Goal: Task Accomplishment & Management: Manage account settings

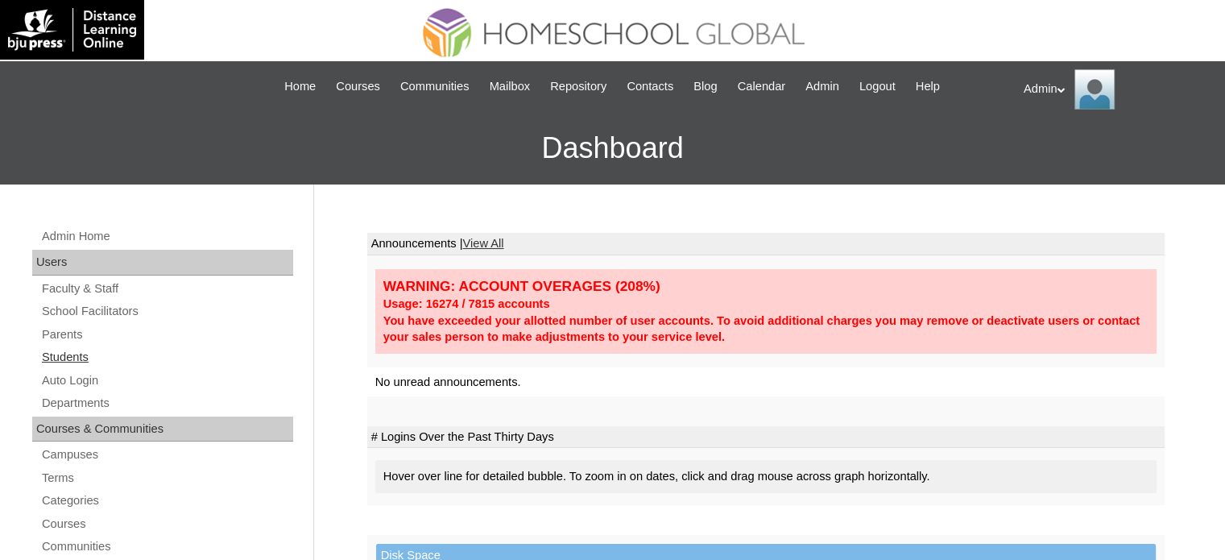
click at [64, 365] on link "Students" at bounding box center [166, 357] width 253 height 20
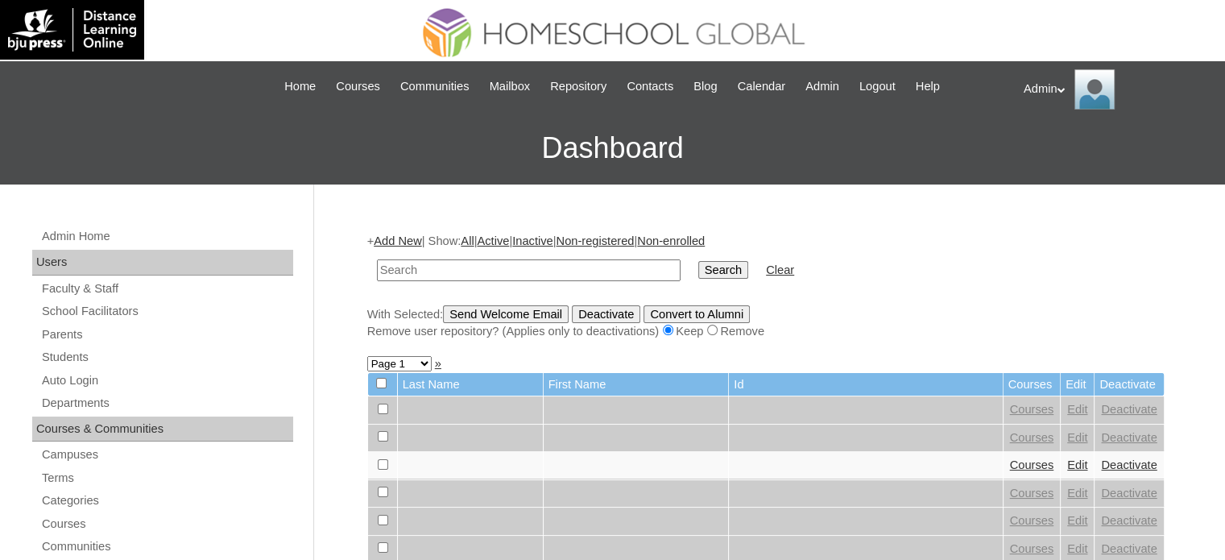
click at [586, 269] on input "text" at bounding box center [529, 270] width 304 height 22
type input "Keila"
click at [64, 330] on link "Parents" at bounding box center [166, 335] width 253 height 20
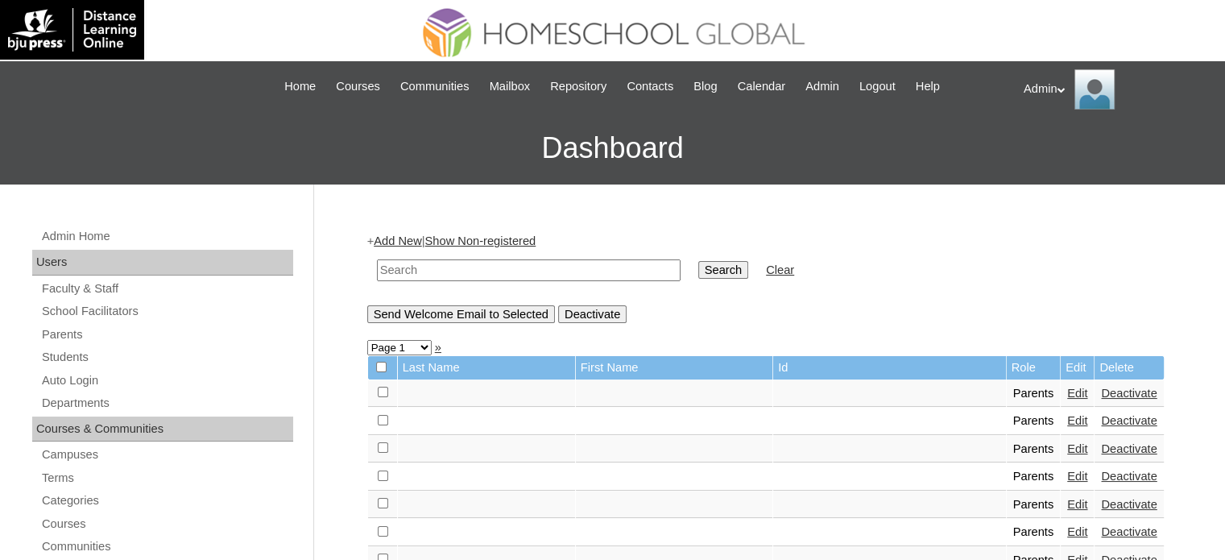
click at [468, 263] on input "text" at bounding box center [529, 270] width 304 height 22
type input "Rosemarie"
click at [698, 261] on input "Search" at bounding box center [723, 270] width 50 height 18
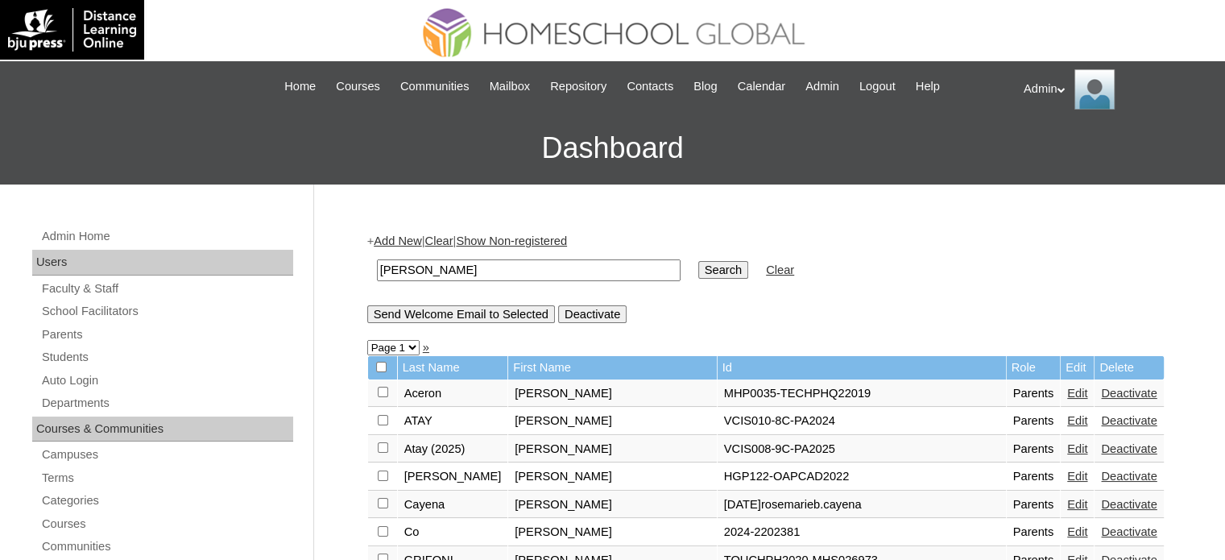
click at [1067, 528] on link "Edit" at bounding box center [1077, 531] width 20 height 13
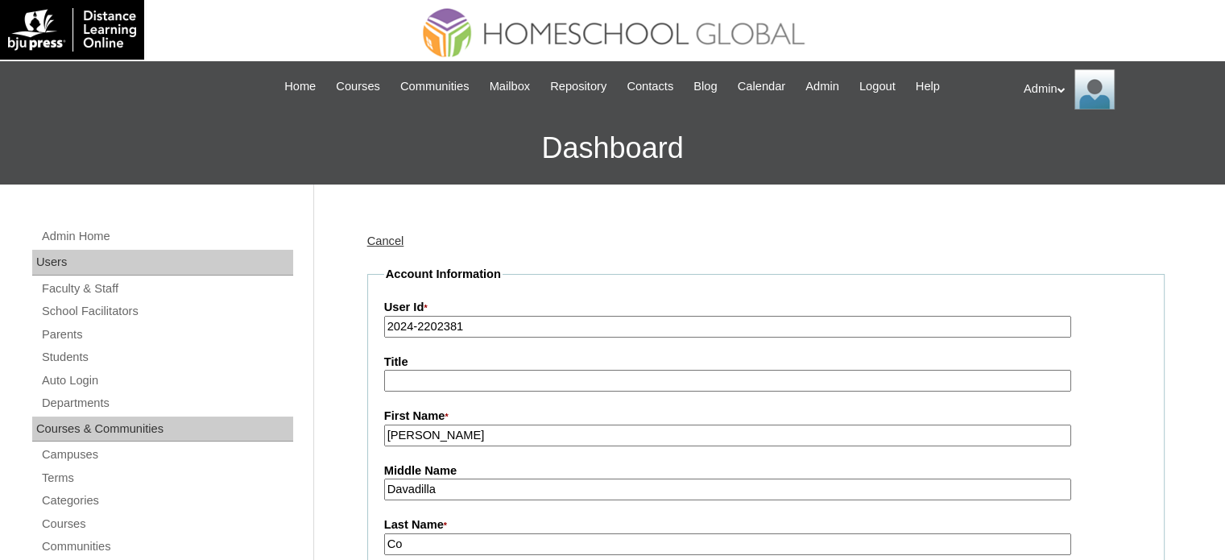
click at [410, 323] on input "2024-2202381" at bounding box center [727, 327] width 687 height 22
type input "2025-2202381"
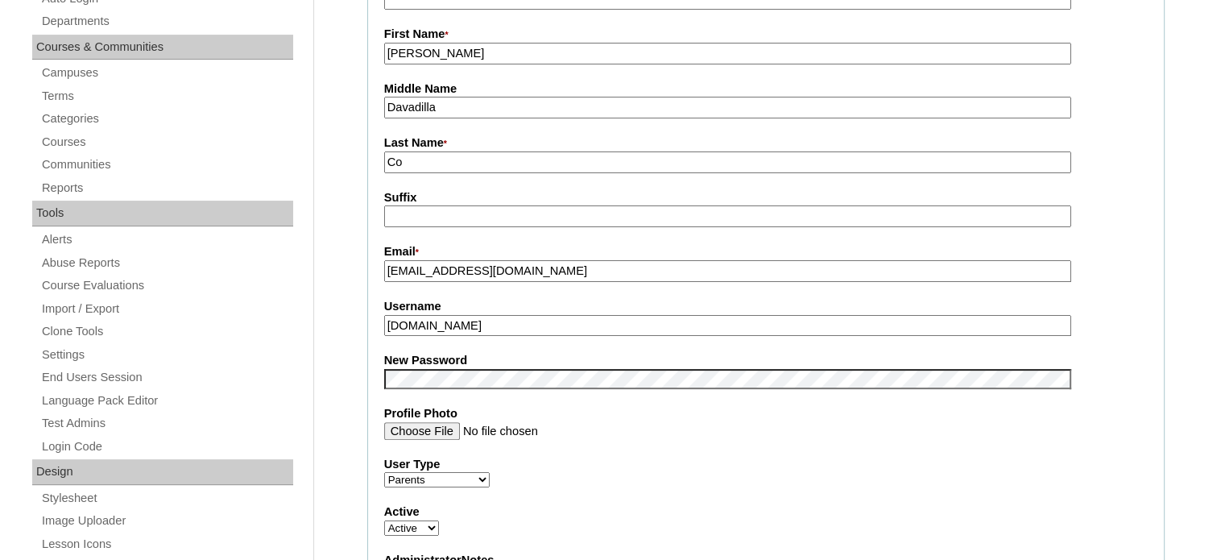
scroll to position [389, 0]
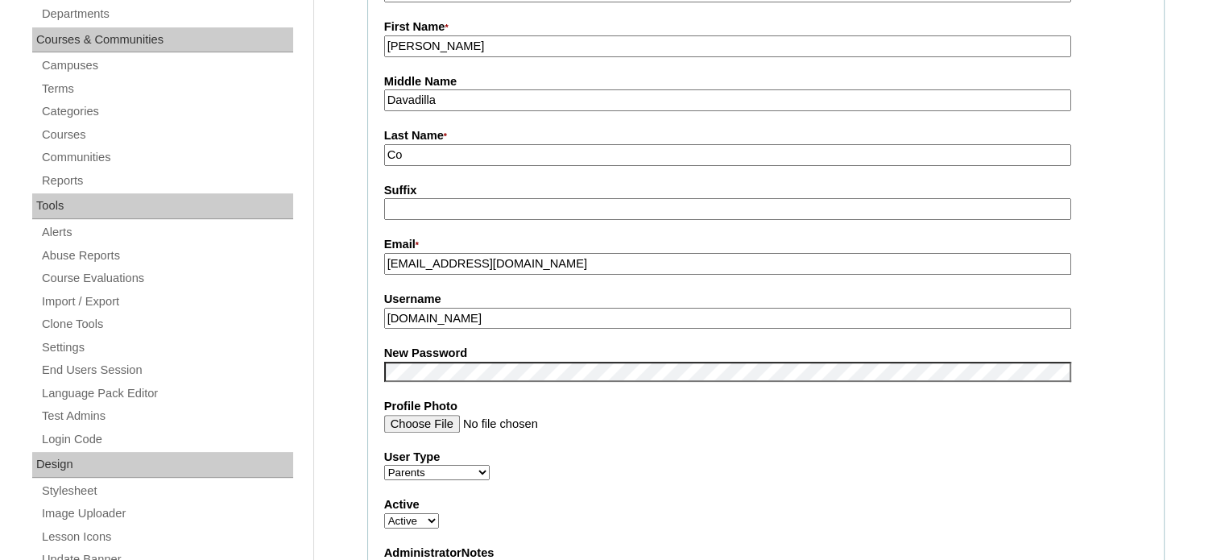
click at [504, 379] on fieldset "Account Information User Id * 2025-2202381 Title First Name * Rosemarie Middle …" at bounding box center [765, 358] width 797 height 963
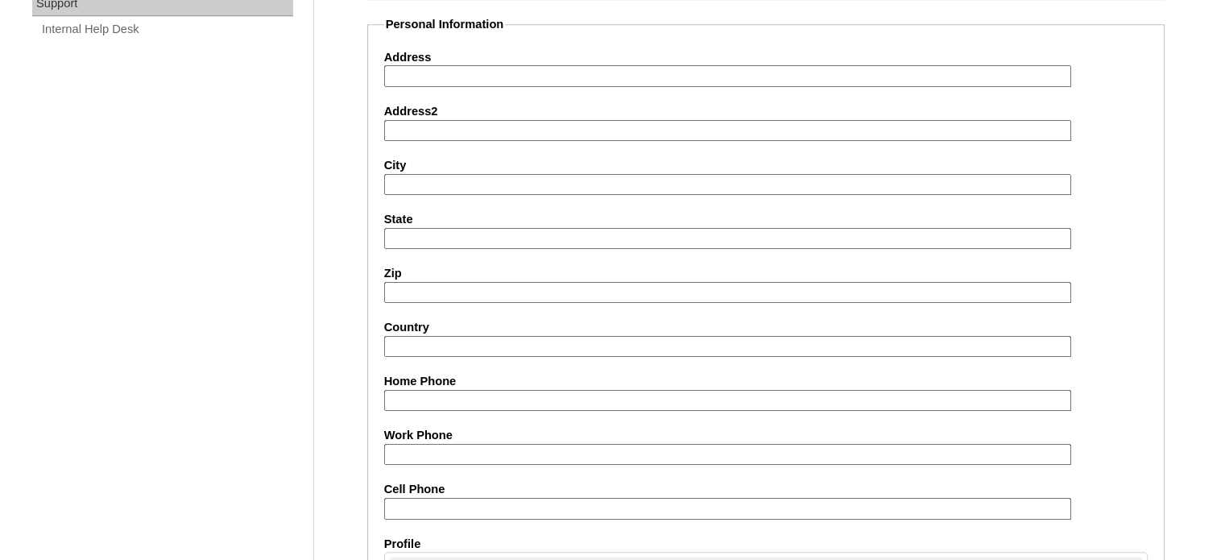
scroll to position [1541, 0]
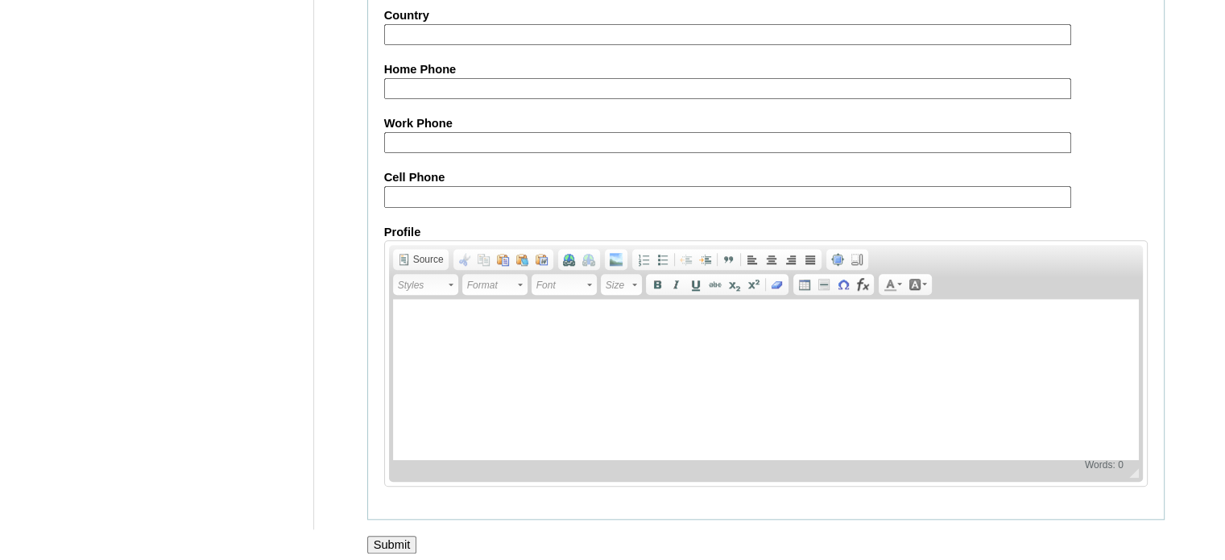
click at [401, 536] on input "Submit" at bounding box center [392, 545] width 50 height 18
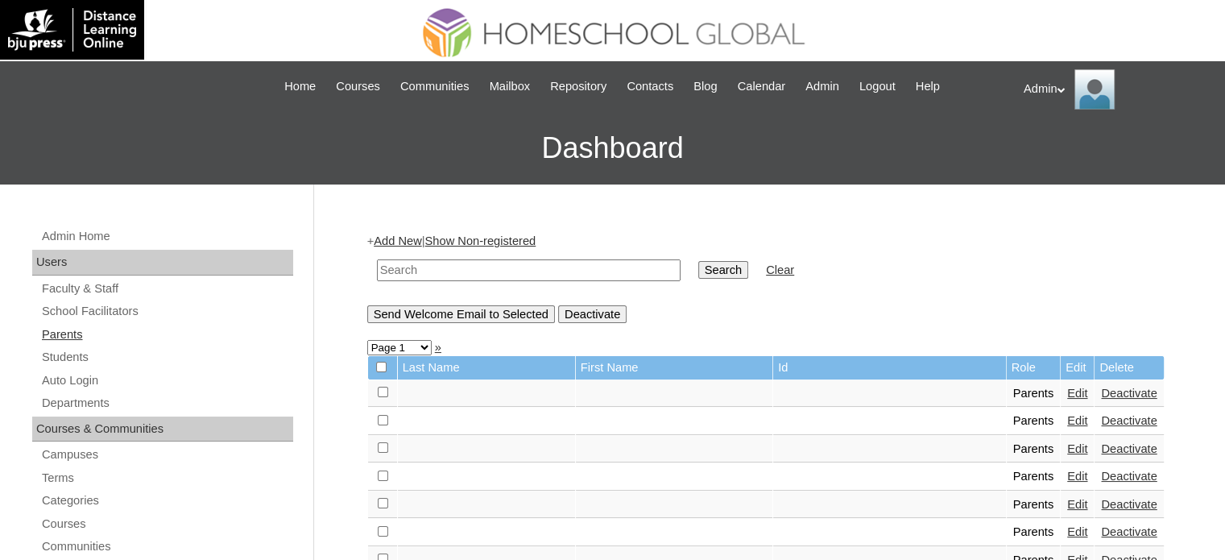
click at [69, 338] on link "Parents" at bounding box center [166, 335] width 253 height 20
click at [68, 354] on link "Students" at bounding box center [166, 357] width 253 height 20
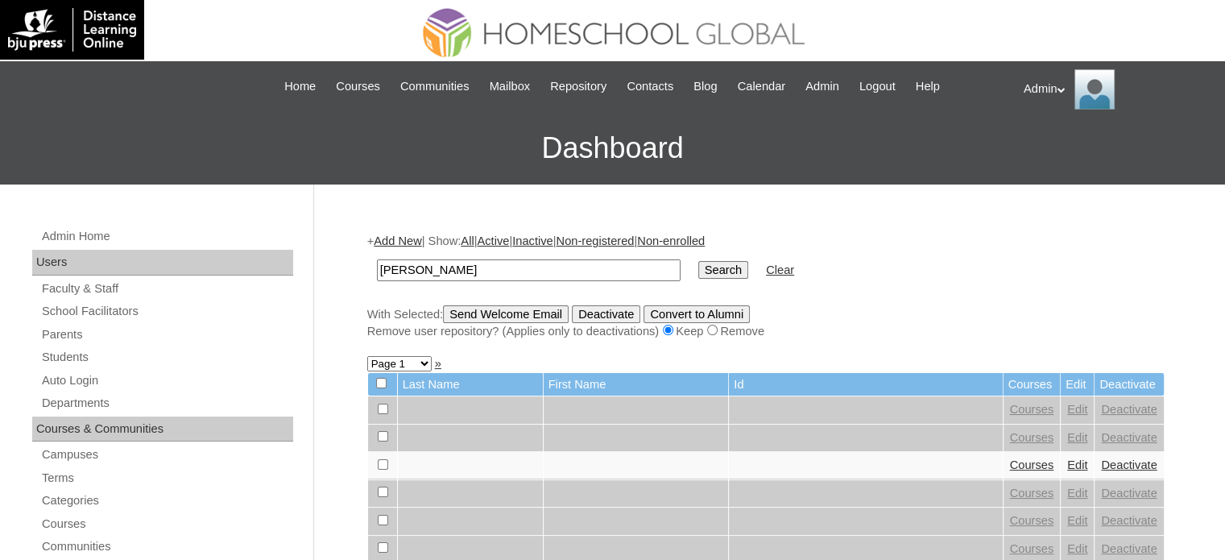
type input "Keila"
click at [698, 261] on input "Search" at bounding box center [723, 270] width 50 height 18
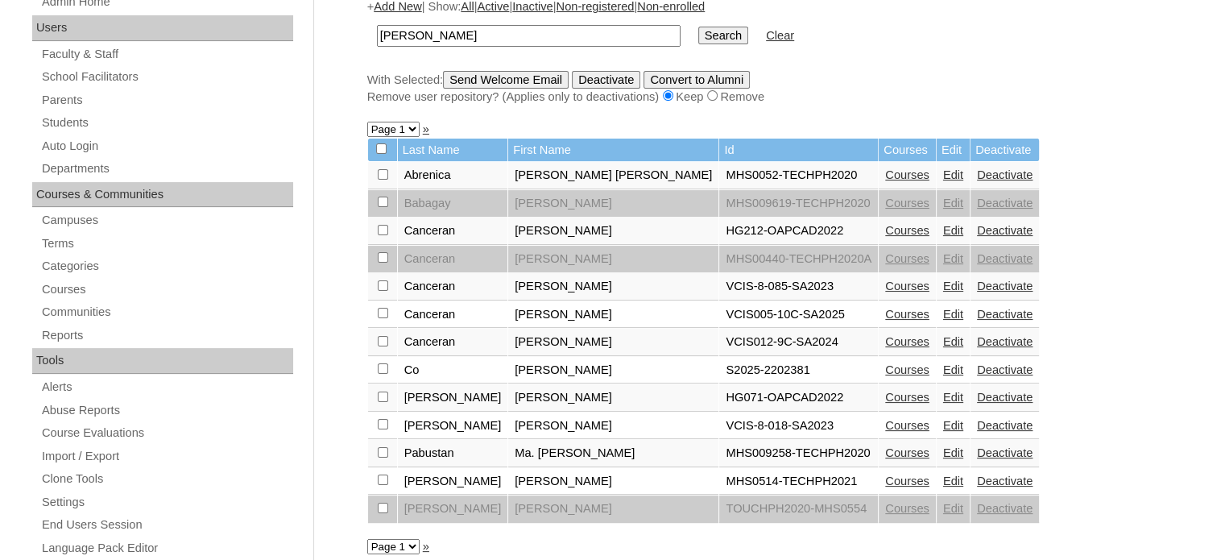
scroll to position [235, 0]
click at [885, 365] on link "Courses" at bounding box center [907, 368] width 44 height 13
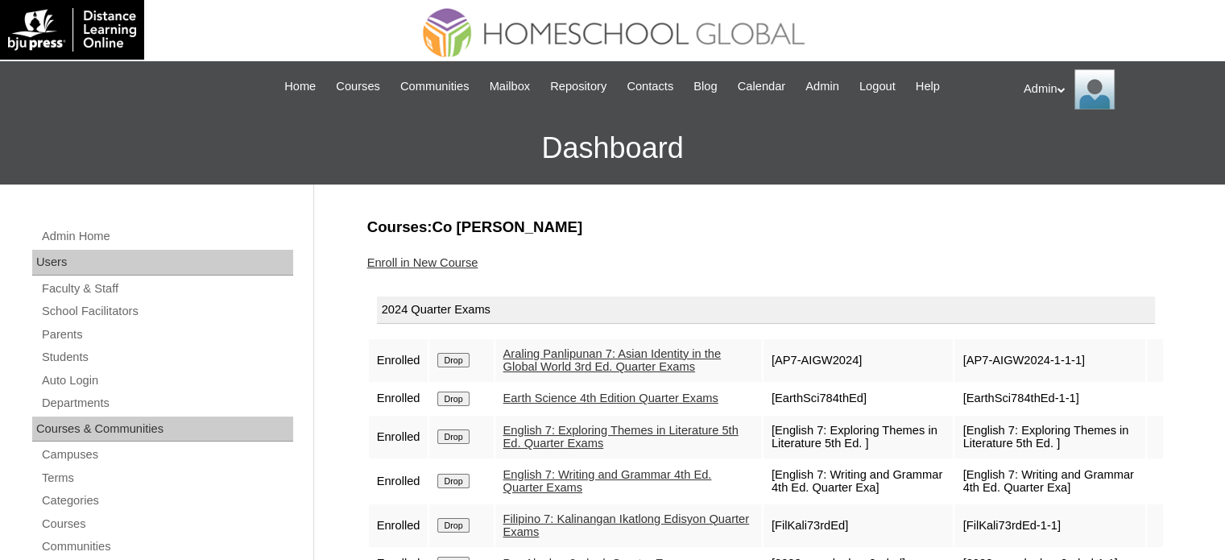
click at [453, 354] on input "Drop" at bounding box center [452, 360] width 31 height 14
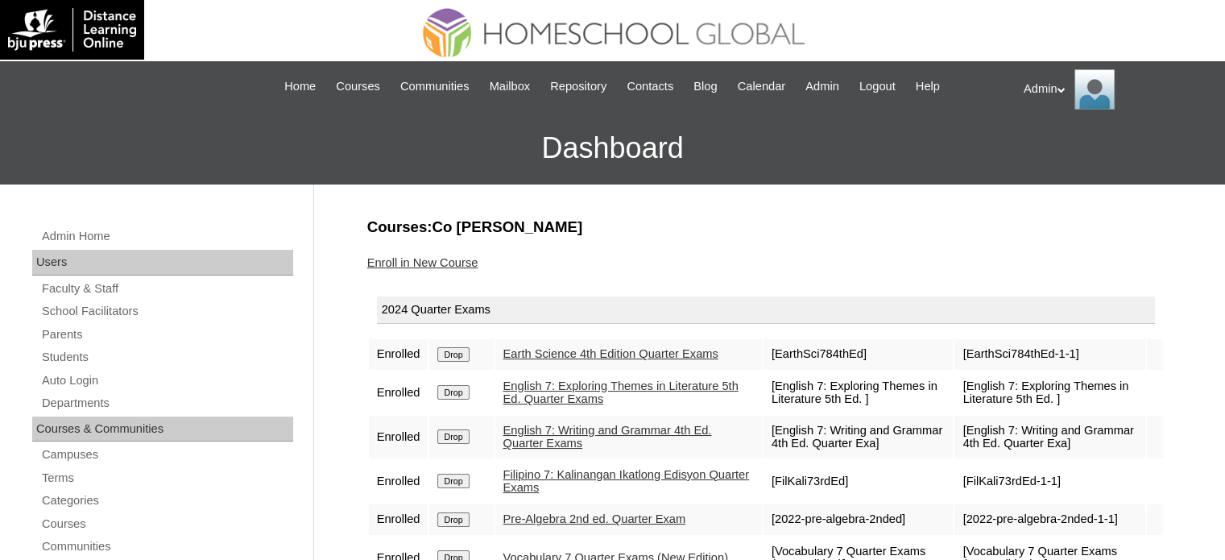
click at [453, 354] on input "Drop" at bounding box center [452, 354] width 31 height 14
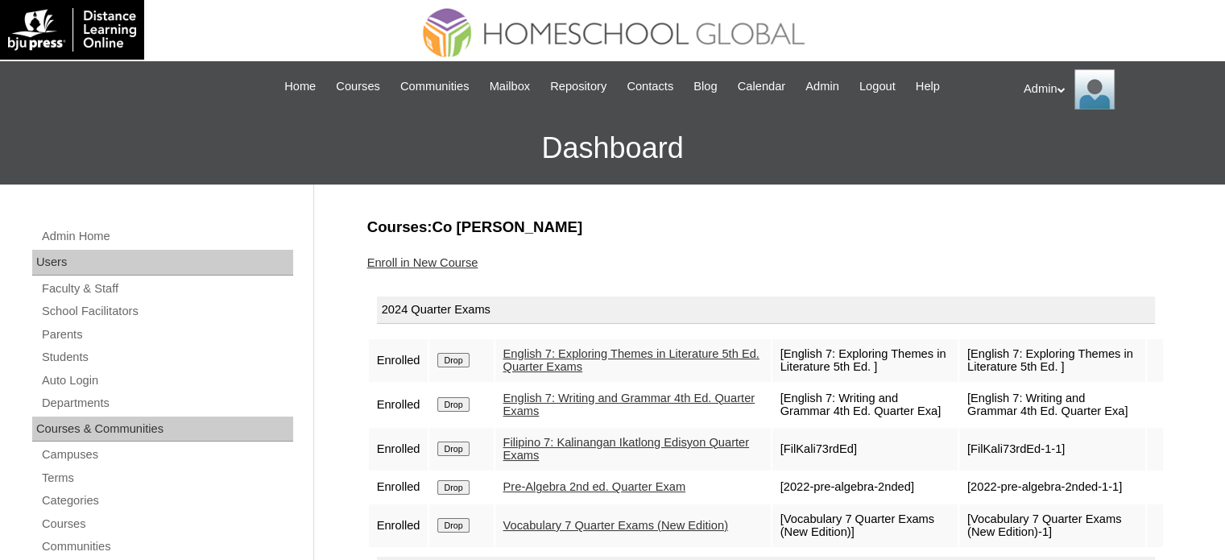
click at [453, 354] on input "Drop" at bounding box center [452, 360] width 31 height 14
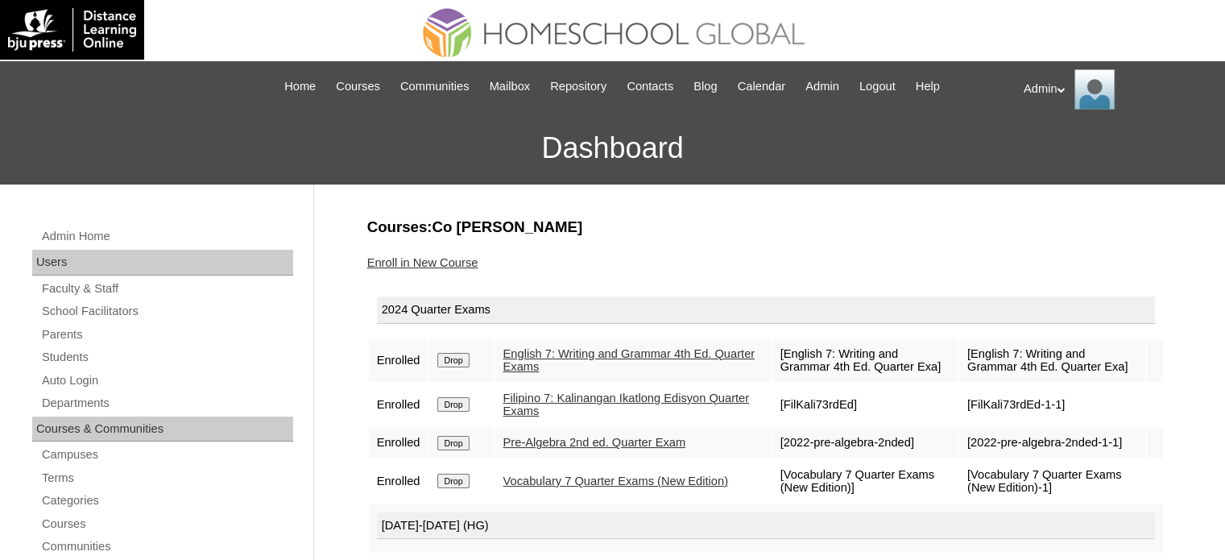
click at [453, 354] on input "Drop" at bounding box center [452, 360] width 31 height 14
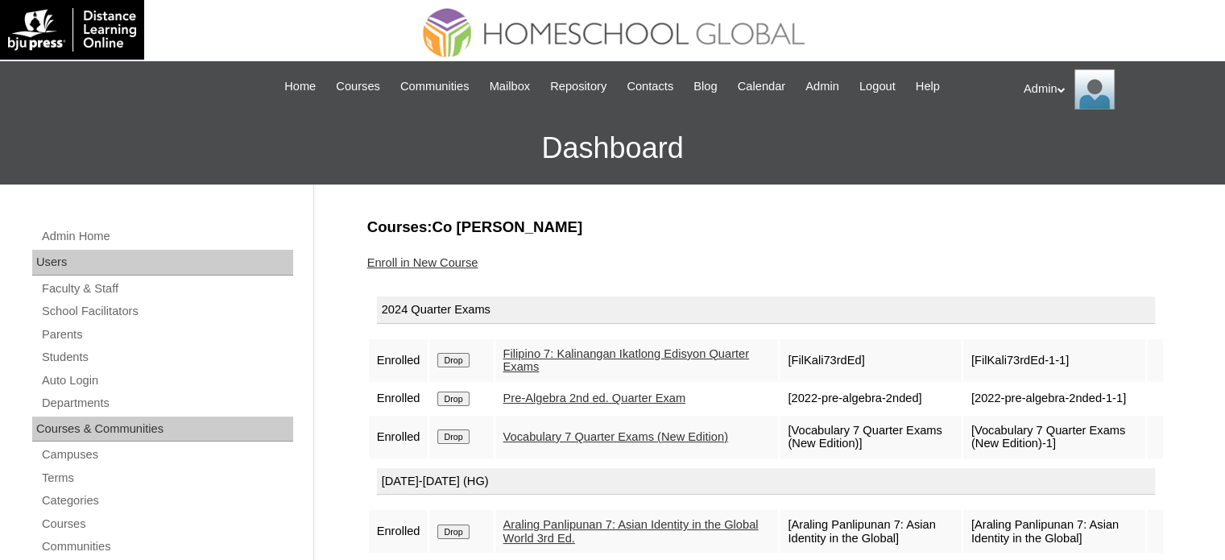
click at [453, 354] on input "Drop" at bounding box center [452, 360] width 31 height 14
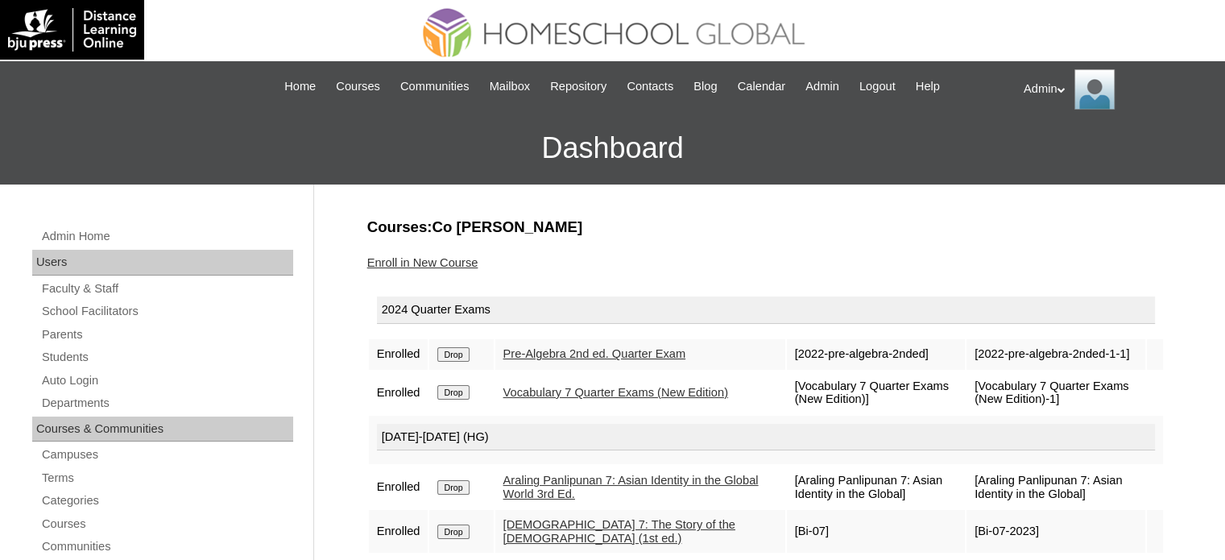
click at [453, 354] on input "Drop" at bounding box center [452, 354] width 31 height 14
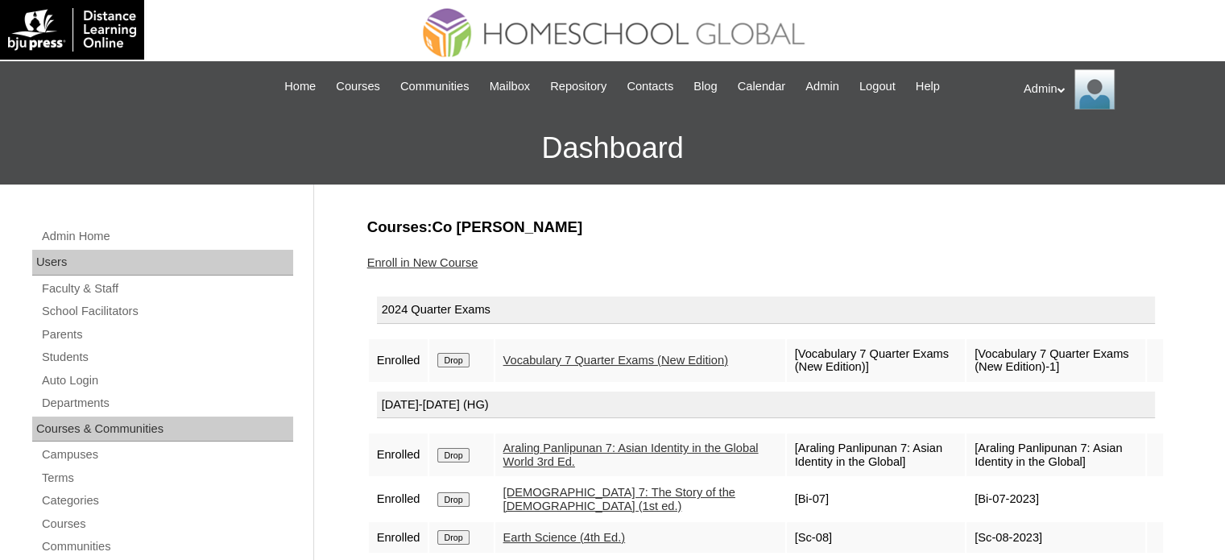
click at [453, 354] on input "Drop" at bounding box center [452, 360] width 31 height 14
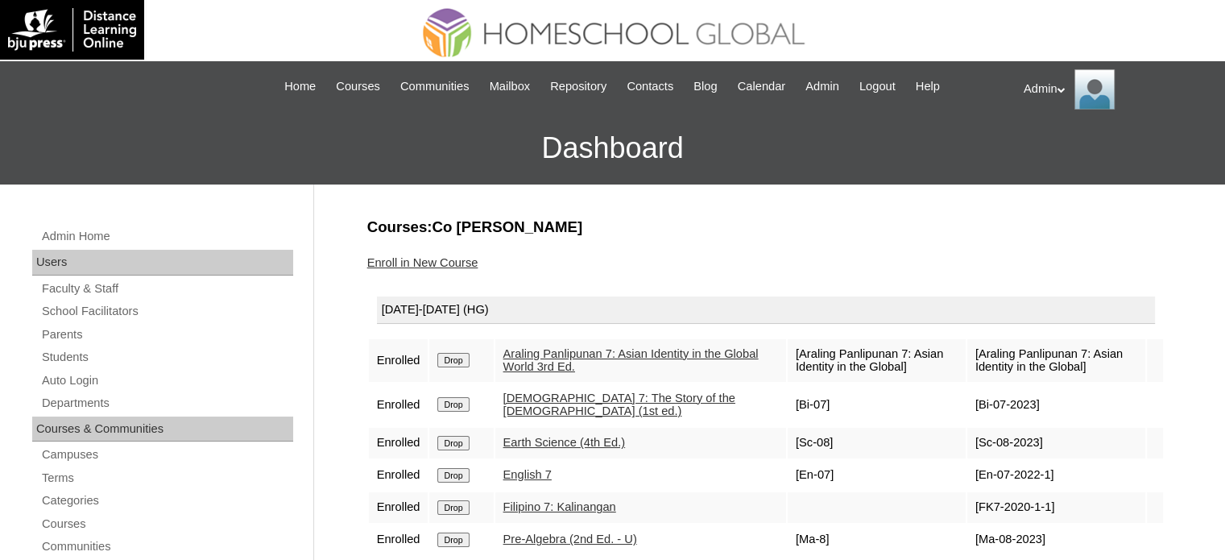
click at [444, 362] on input "Drop" at bounding box center [452, 360] width 31 height 14
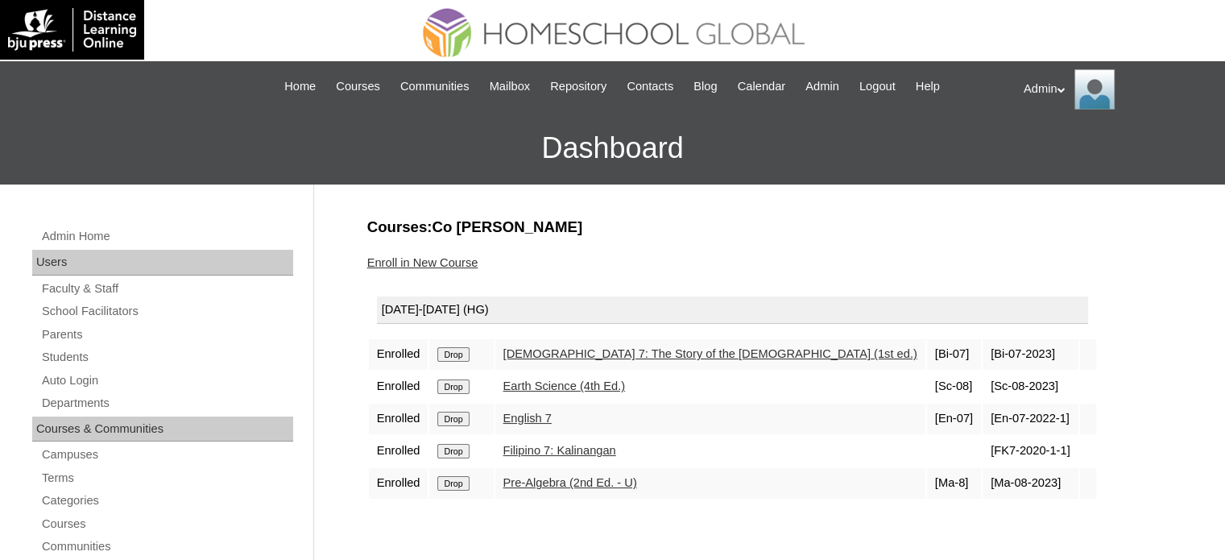
click at [444, 362] on td "Drop" at bounding box center [461, 354] width 64 height 31
click at [449, 350] on input "Drop" at bounding box center [452, 354] width 31 height 14
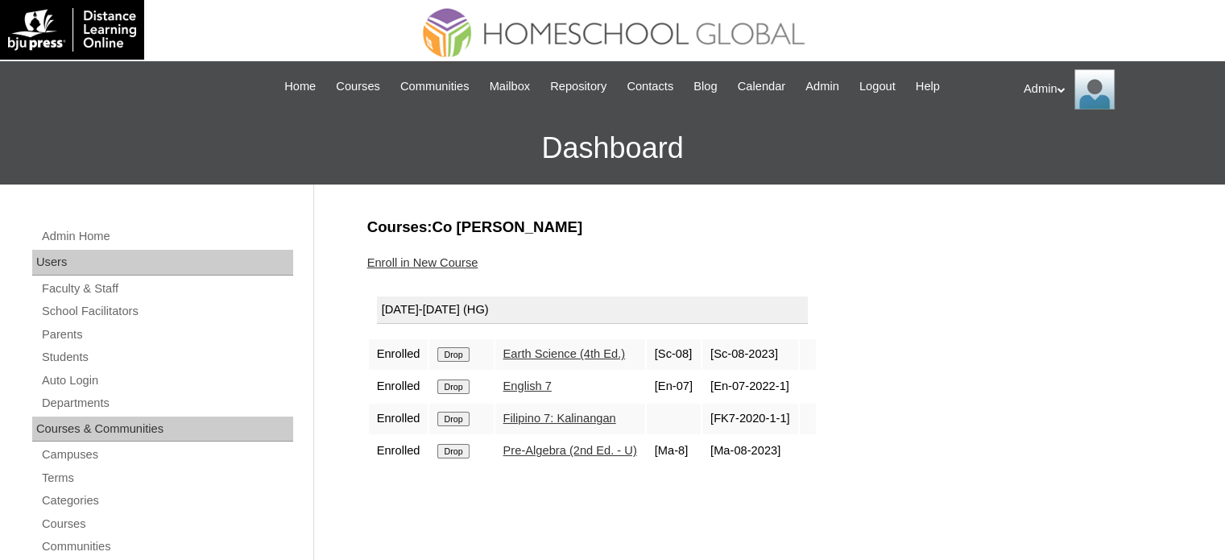
click at [449, 350] on input "Drop" at bounding box center [452, 354] width 31 height 14
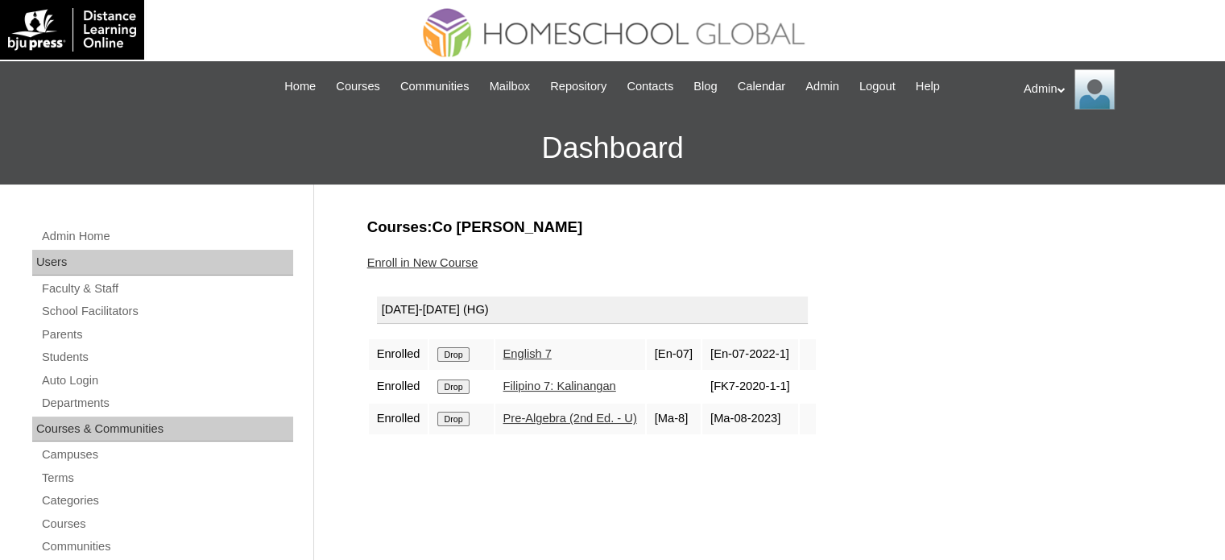
click at [449, 350] on input "Drop" at bounding box center [452, 354] width 31 height 14
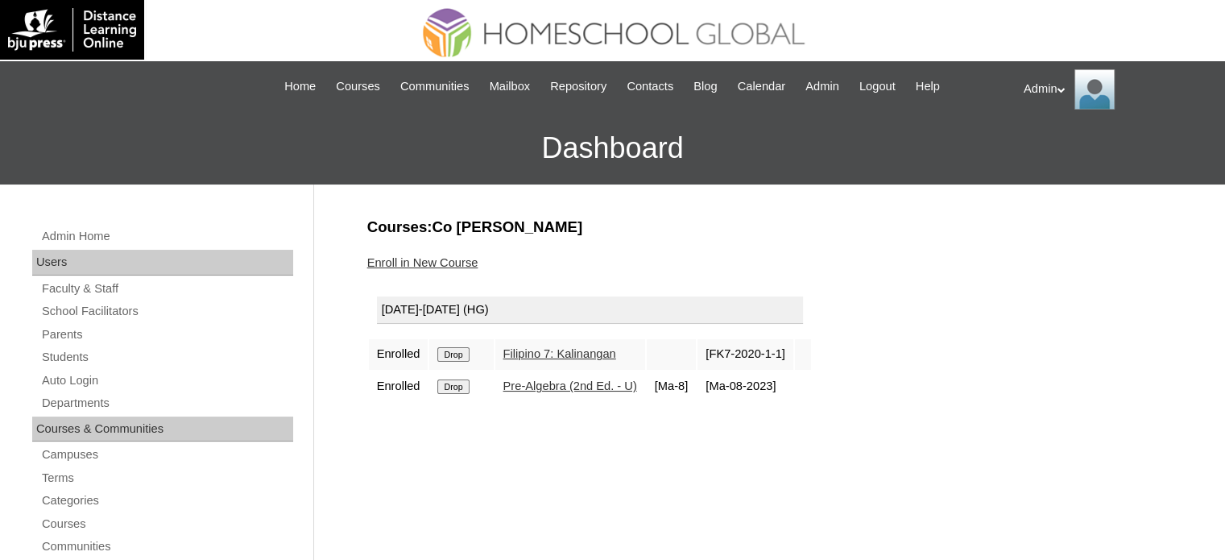
click at [449, 350] on input "Drop" at bounding box center [452, 354] width 31 height 14
click at [461, 347] on input "Drop" at bounding box center [452, 354] width 31 height 14
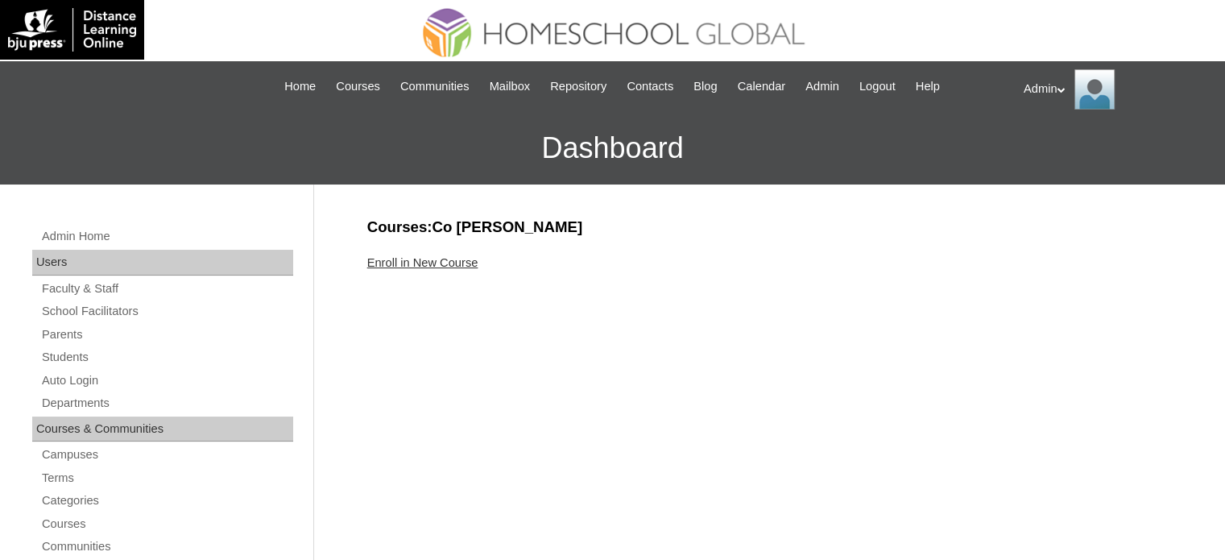
click at [444, 259] on link "Enroll in New Course" at bounding box center [422, 262] width 111 height 13
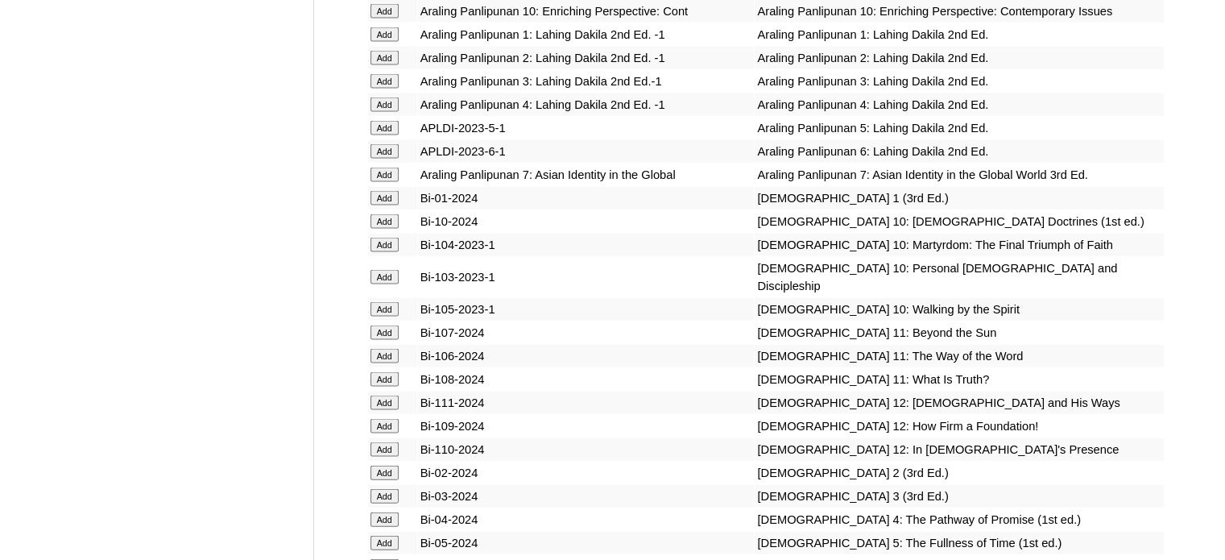
scroll to position [3760, 0]
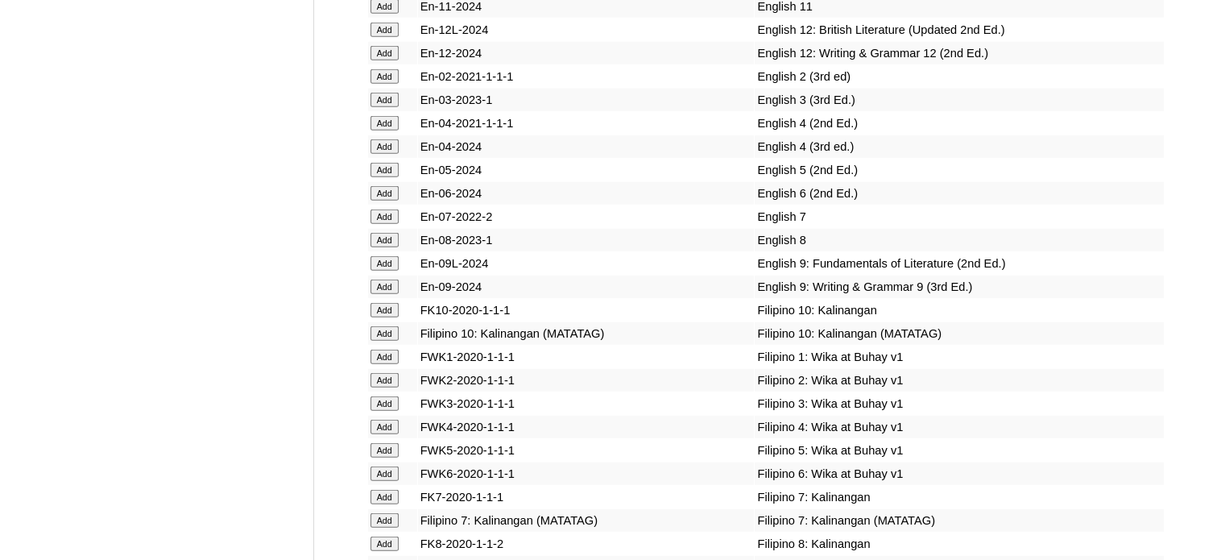
scroll to position [1397, 0]
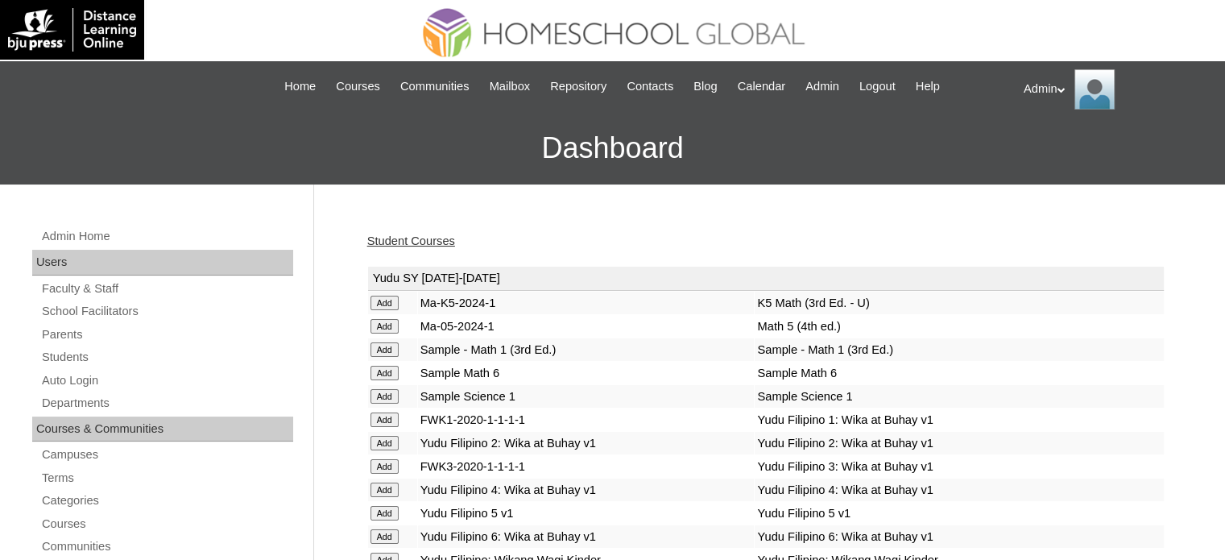
scroll to position [1328, 0]
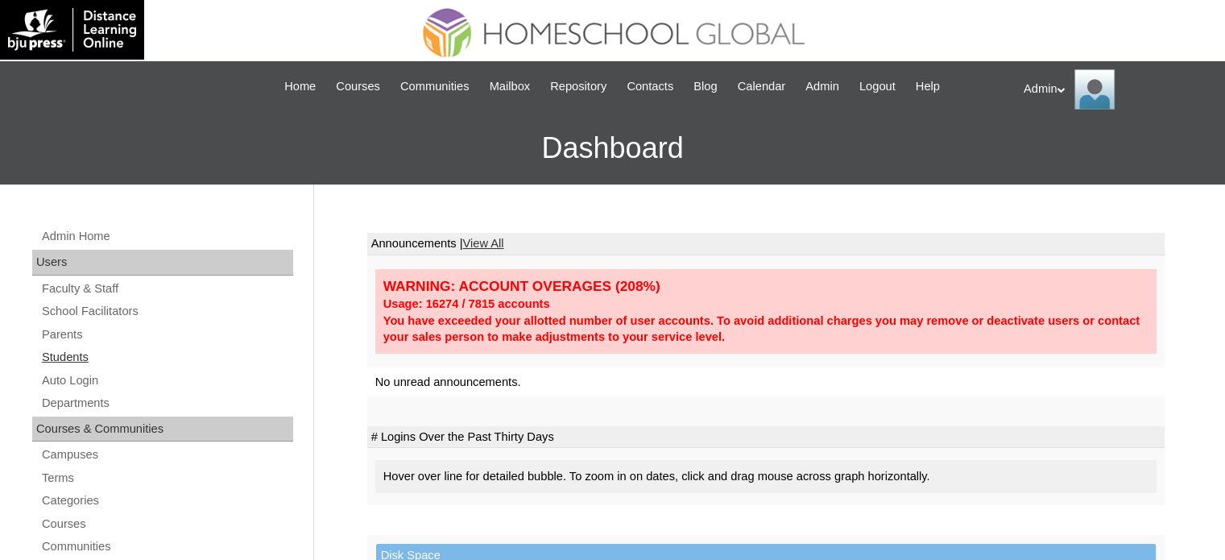
click at [72, 354] on link "Students" at bounding box center [166, 357] width 253 height 20
